Goal: Task Accomplishment & Management: Use online tool/utility

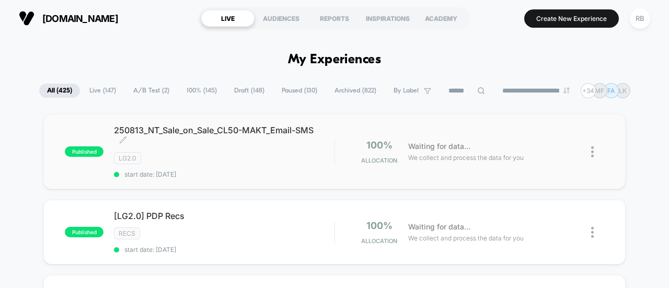
click at [192, 135] on span "250813_NT_Sale_on_Sale_CL50-MAKT_Email-SMS Click to edit experience details" at bounding box center [224, 135] width 220 height 21
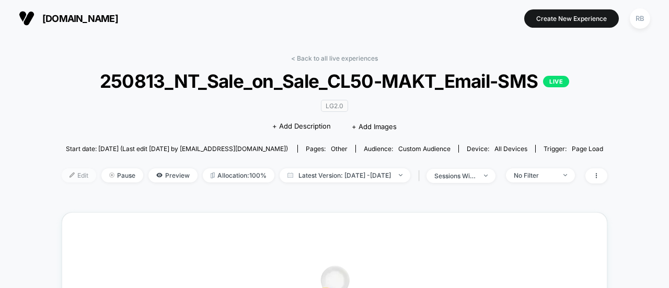
click at [62, 168] on span "Edit" at bounding box center [79, 175] width 35 height 14
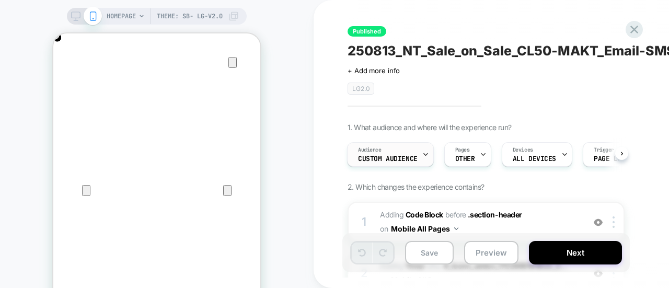
click at [401, 152] on div "Audience Custom Audience" at bounding box center [388, 155] width 81 height 24
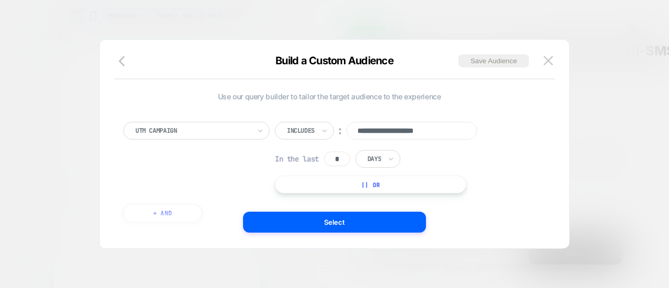
scroll to position [0, 414]
drag, startPoint x: 624, startPoint y: 121, endPoint x: 45, endPoint y: 69, distance: 581.8
click at [45, 69] on div at bounding box center [334, 144] width 669 height 288
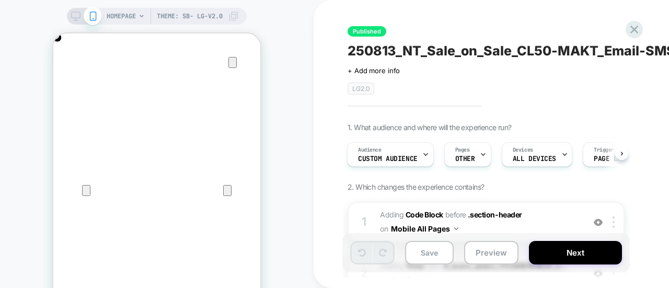
scroll to position [0, 207]
